Goal: Information Seeking & Learning: Learn about a topic

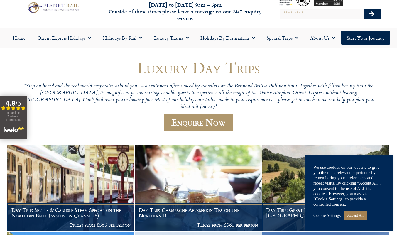
scroll to position [26, 0]
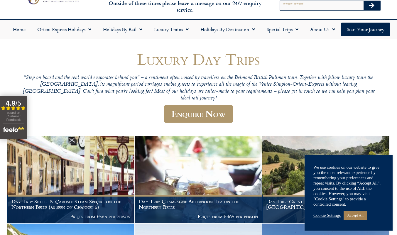
click at [359, 216] on link "Accept All" at bounding box center [355, 215] width 23 height 9
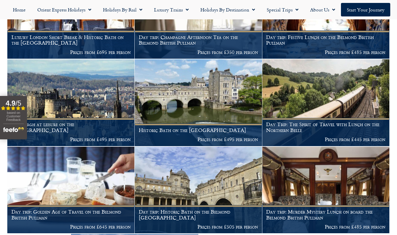
scroll to position [453, 0]
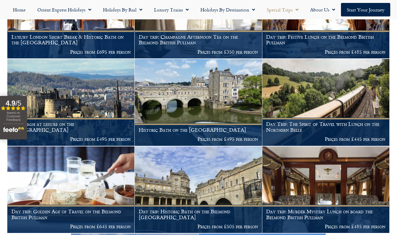
click at [287, 8] on link "Special Trips" at bounding box center [282, 9] width 43 height 13
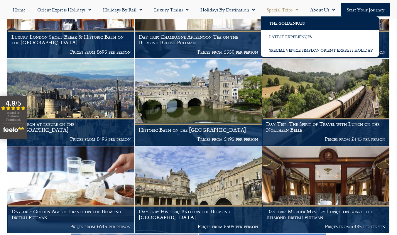
click at [292, 24] on link "The GoldenPass" at bounding box center [320, 22] width 118 height 13
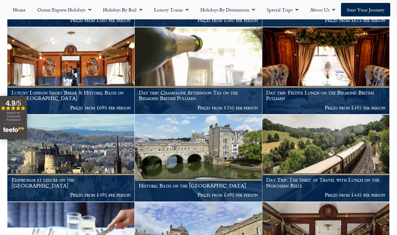
scroll to position [395, 0]
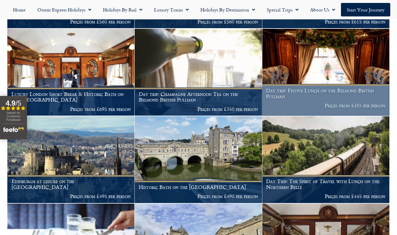
click at [341, 70] on img at bounding box center [325, 72] width 127 height 87
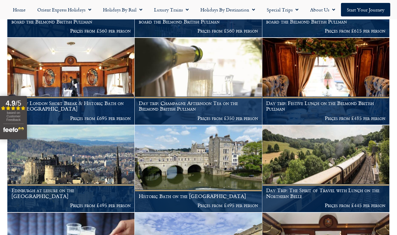
scroll to position [379, 0]
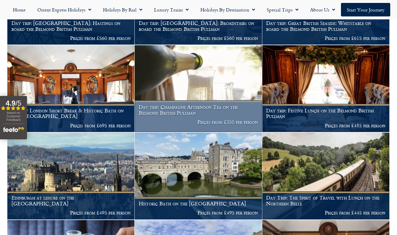
click at [214, 109] on h1 "Day trip: Champagne Afternoon Tea on the Belmond British Pullman" at bounding box center [198, 109] width 119 height 11
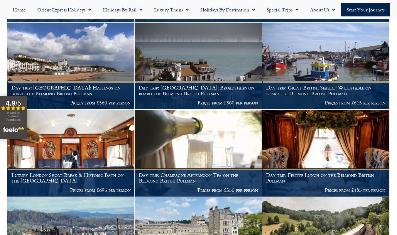
scroll to position [314, 0]
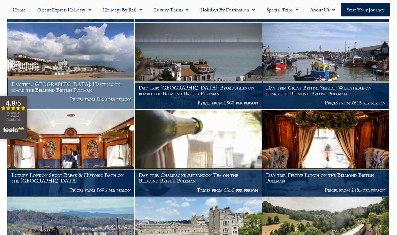
click at [97, 68] on img at bounding box center [70, 66] width 127 height 87
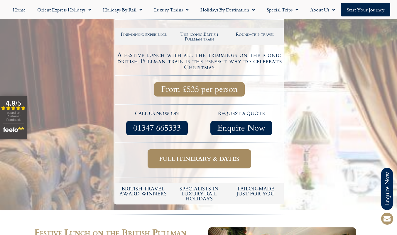
scroll to position [124, 0]
click at [221, 159] on span "Full itinerary & dates" at bounding box center [199, 158] width 80 height 7
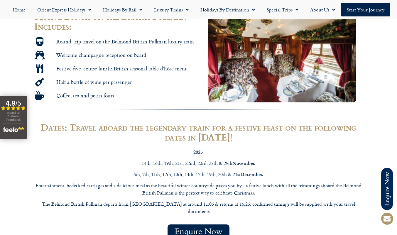
scroll to position [372, 0]
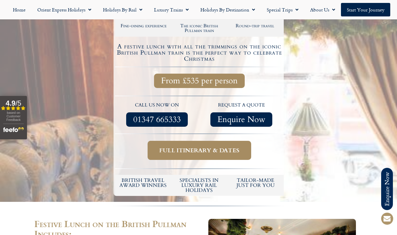
scroll to position [124, 0]
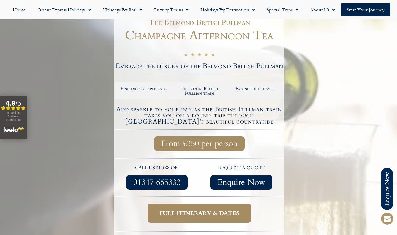
scroll to position [77, 0]
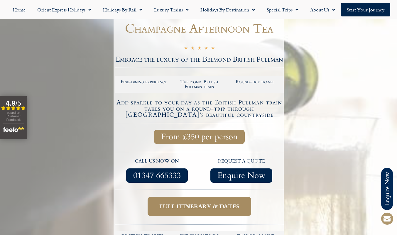
click at [219, 209] on span "Full itinerary & dates" at bounding box center [199, 206] width 80 height 7
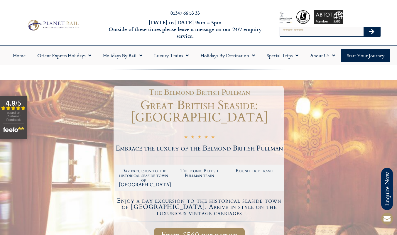
click at [300, 35] on input "Search" at bounding box center [322, 31] width 84 height 9
type input "**********"
click at [372, 32] on icon "Search" at bounding box center [371, 32] width 5 height 6
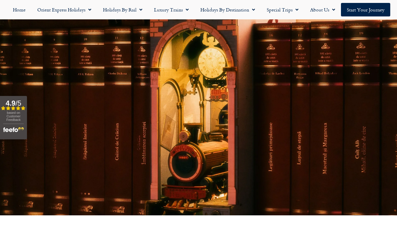
scroll to position [55, 0]
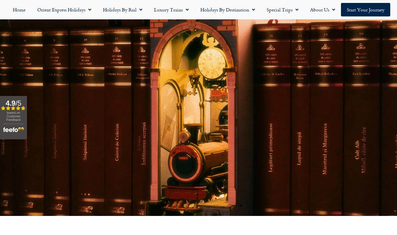
click at [366, 13] on link "Start your Journey" at bounding box center [365, 9] width 49 height 13
